Goal: Find specific page/section: Find specific page/section

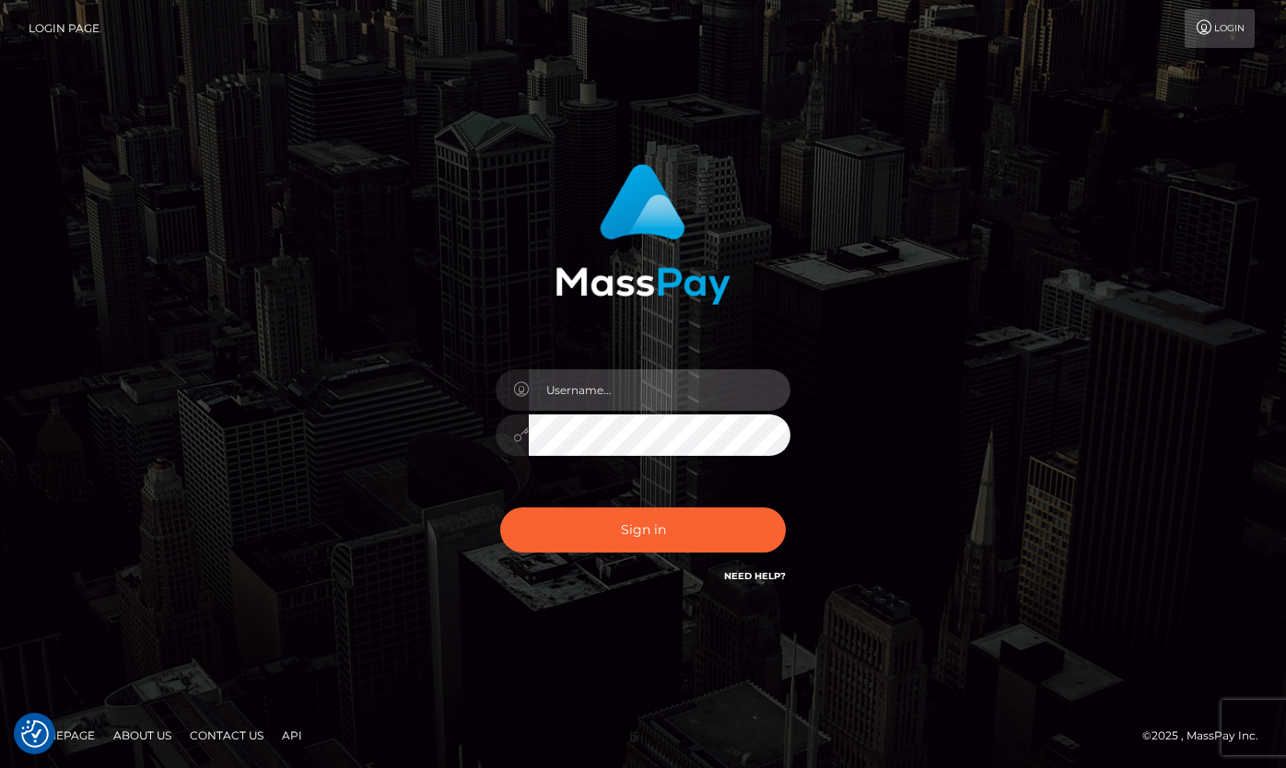
click at [647, 405] on input "text" at bounding box center [660, 389] width 262 height 41
type input "[PERSON_NAME].tilia"
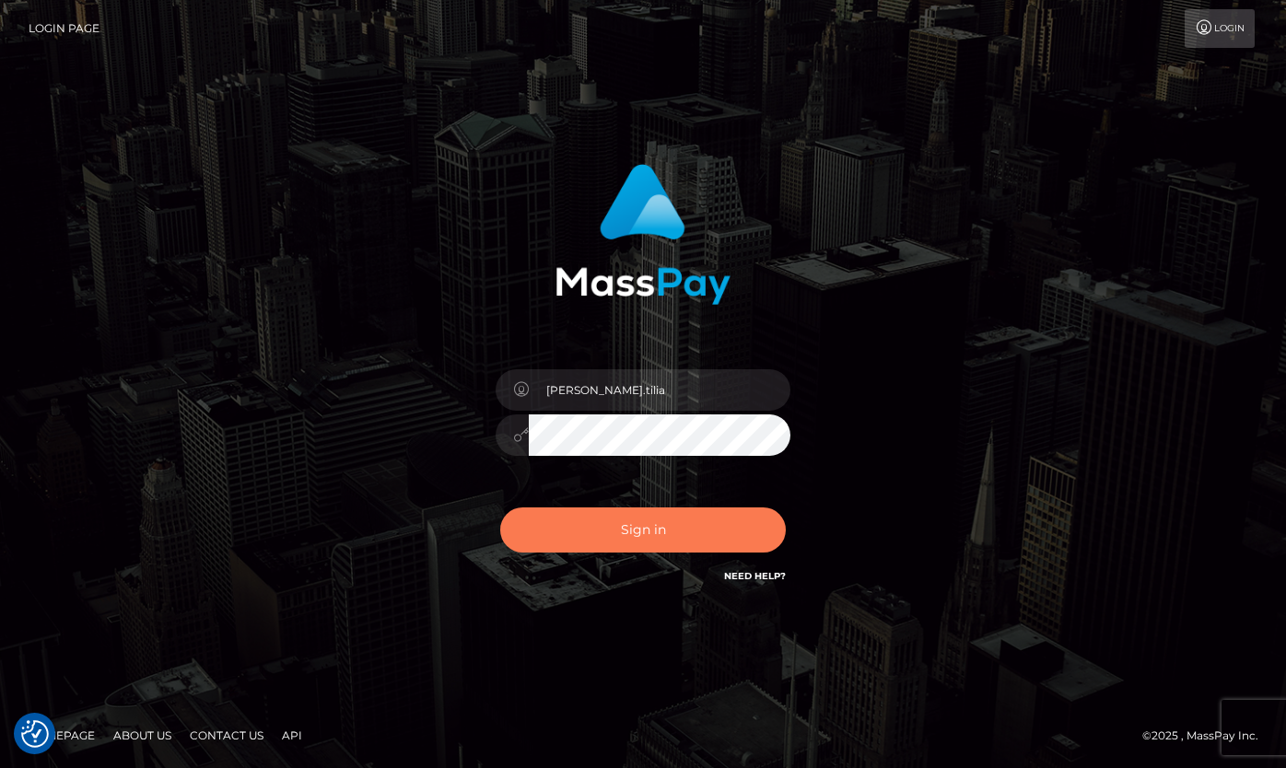
drag, startPoint x: 666, startPoint y: 528, endPoint x: 657, endPoint y: 515, distance: 15.9
click at [664, 527] on button "Sign in" at bounding box center [643, 530] width 286 height 45
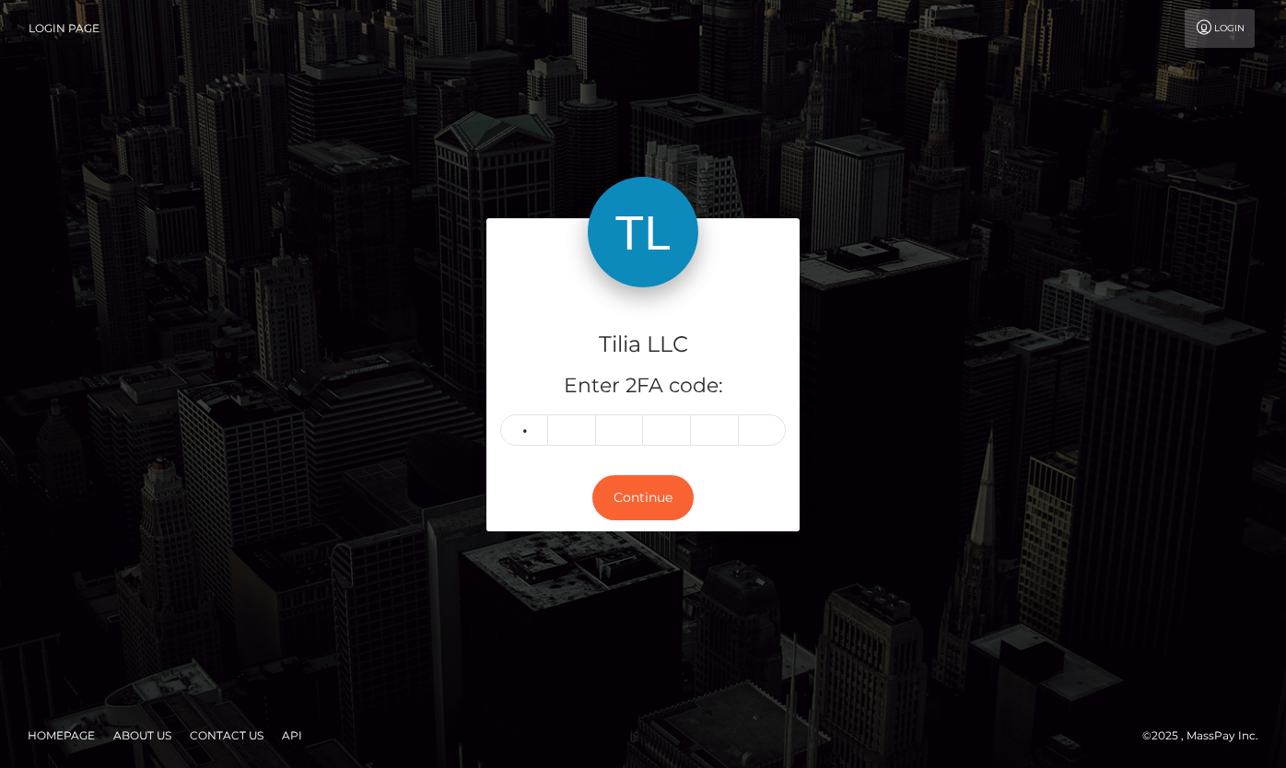
type input "1"
type input "9"
type input "1"
type input "3"
type input "8"
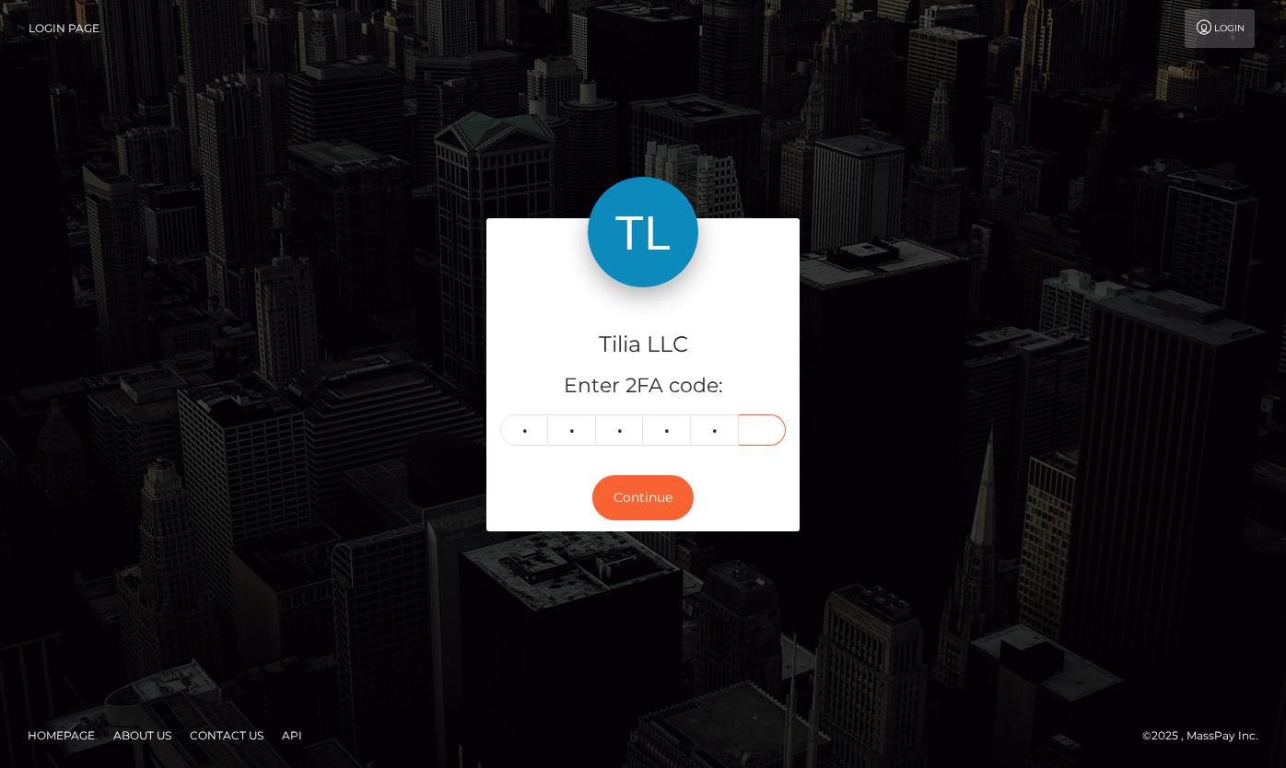
type input "3"
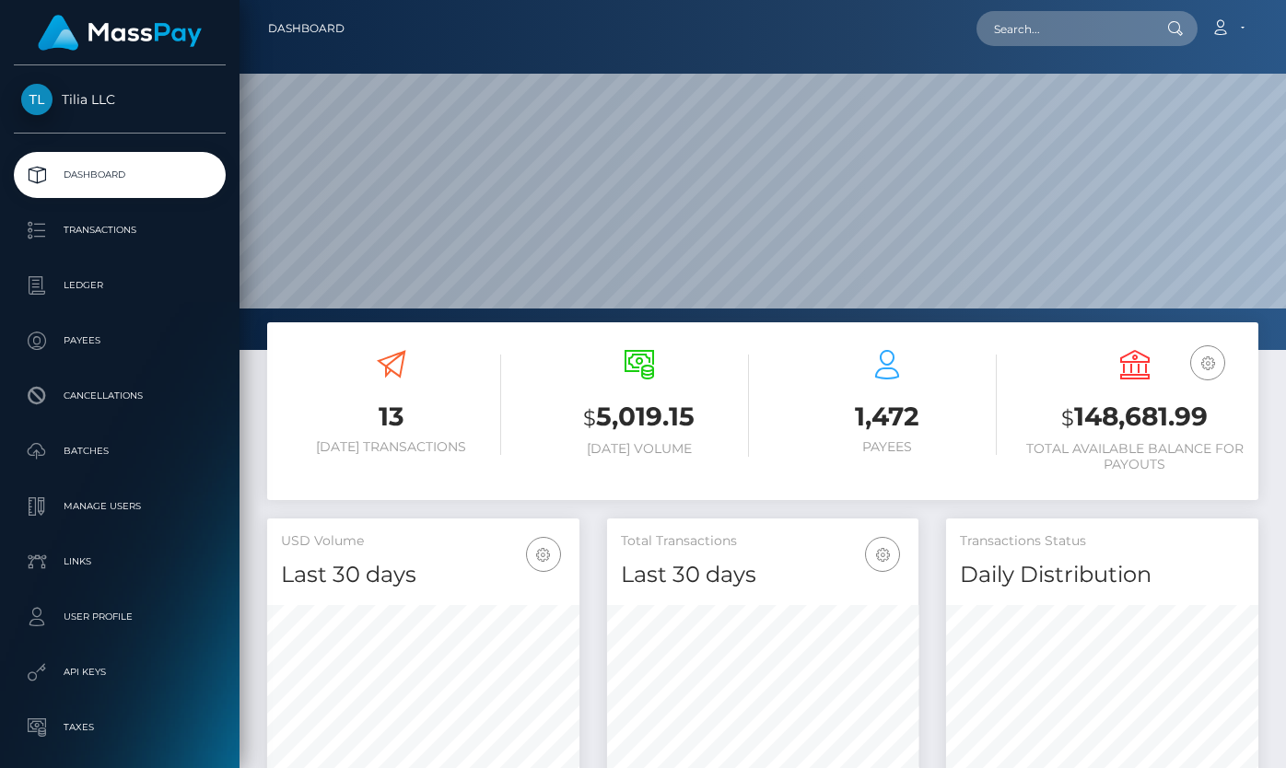
scroll to position [327, 311]
click at [1022, 19] on input "text" at bounding box center [1063, 28] width 173 height 35
paste input "e710c0b5-7bc1-45a8-bdc6-4f124e1b4558"
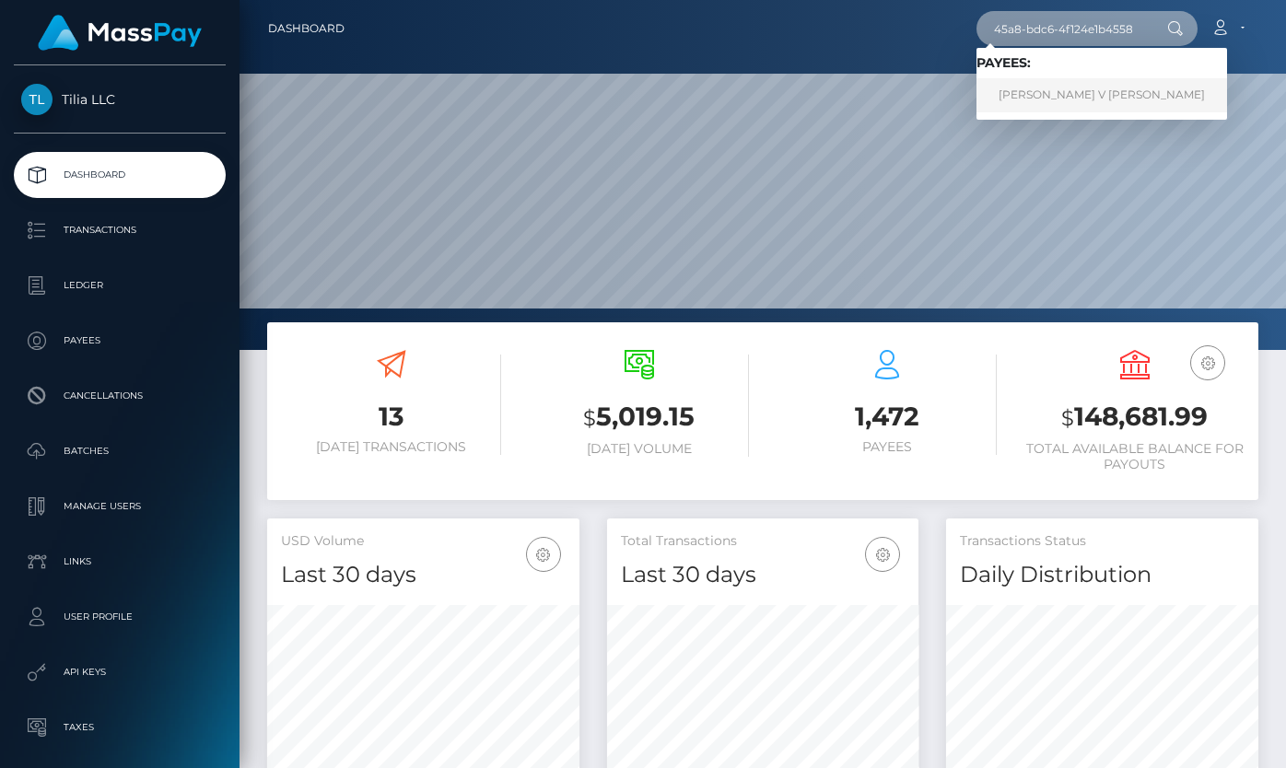
type input "e710c0b5-7bc1-45a8-bdc6-4f124e1b4558"
click at [1044, 93] on link "Anderson V CORDEIRO" at bounding box center [1102, 95] width 251 height 34
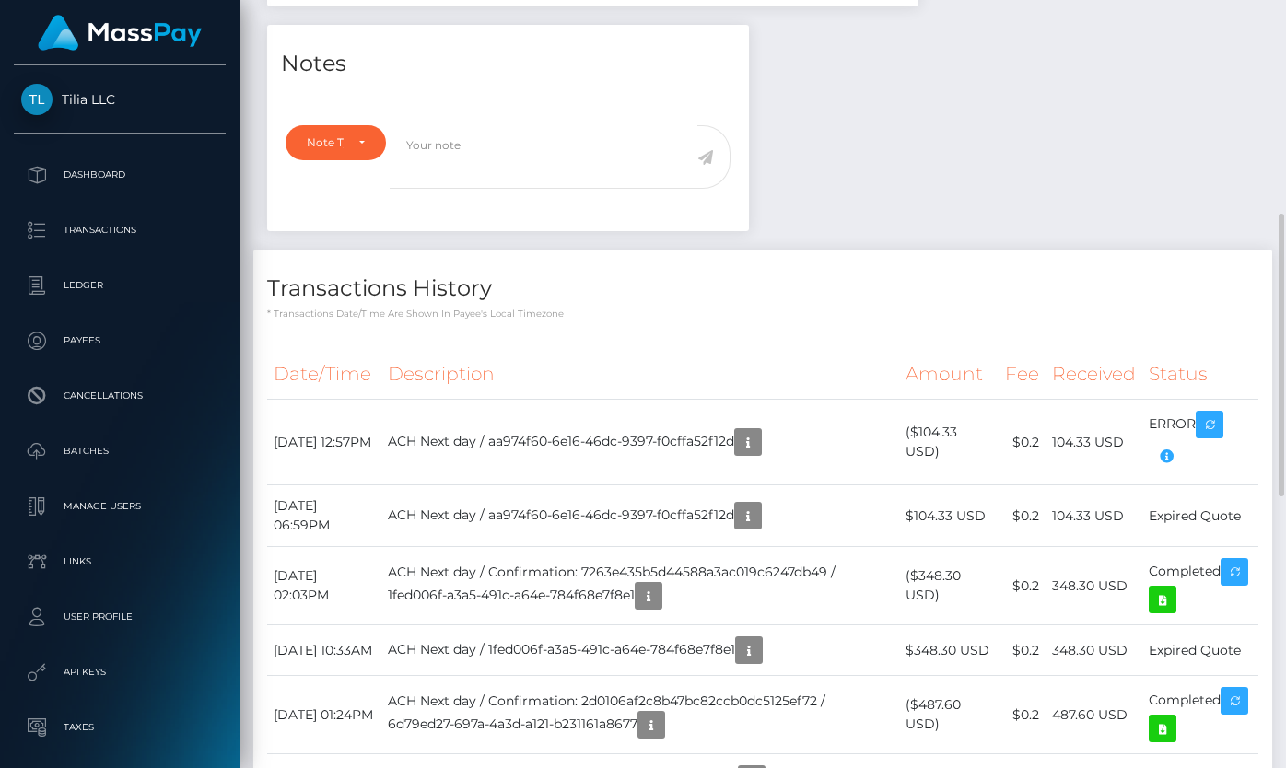
scroll to position [29, 0]
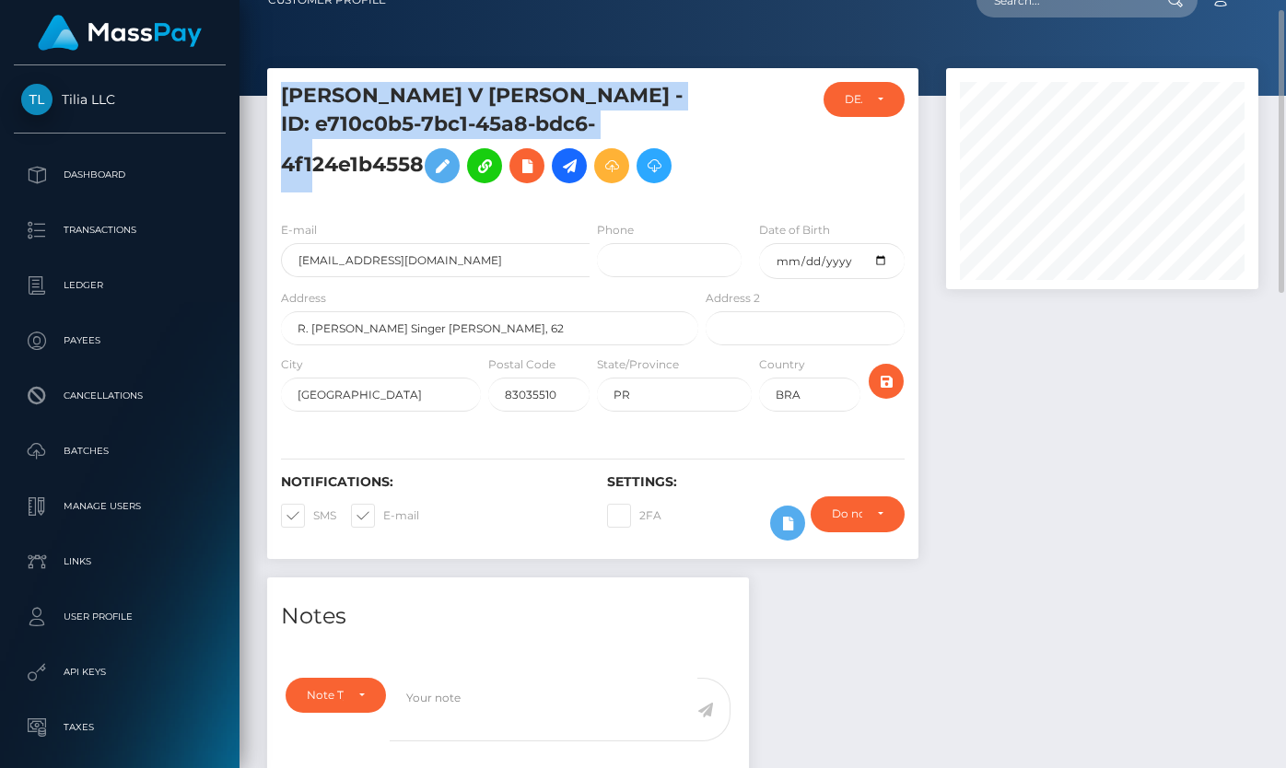
drag, startPoint x: 282, startPoint y: 89, endPoint x: 603, endPoint y: 149, distance: 326.2
click at [603, 149] on h5 "Anderson V CORDEIRO - ID: e710c0b5-7bc1-45a8-bdc6-4f124e1b4558" at bounding box center [484, 137] width 407 height 111
copy h5 "Anderson V CORDEIRO - ID: e710c0b5-7bc1-45a8-bdc6-4f124e1b4558"
